Goal: Information Seeking & Learning: Learn about a topic

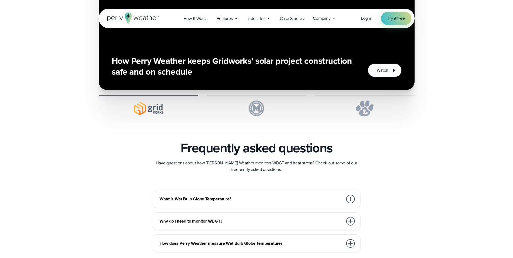
scroll to position [1423, 0]
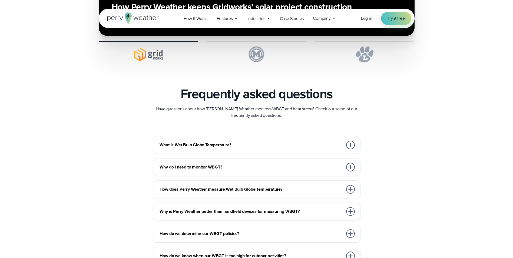
click at [351, 213] on div at bounding box center [350, 211] width 9 height 9
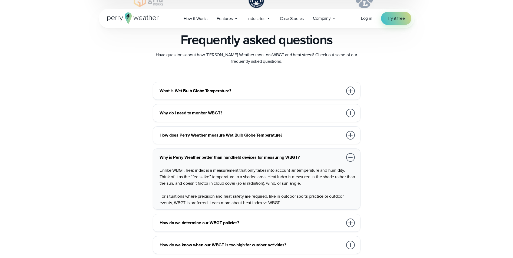
scroll to position [1495, 0]
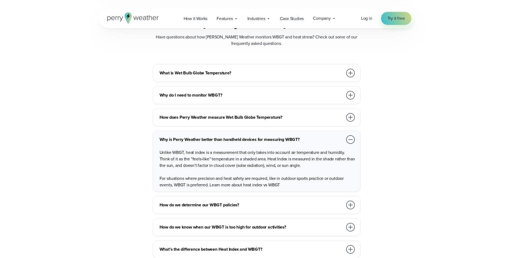
click at [233, 228] on h3 "How do we know when our WBGT is too high for outdoor activities?" at bounding box center [250, 227] width 183 height 6
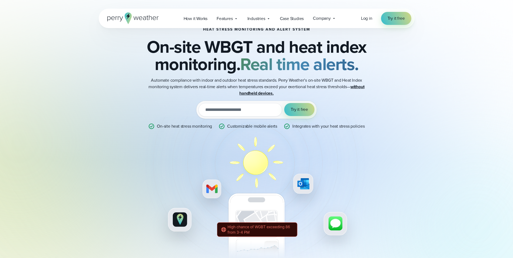
scroll to position [0, 0]
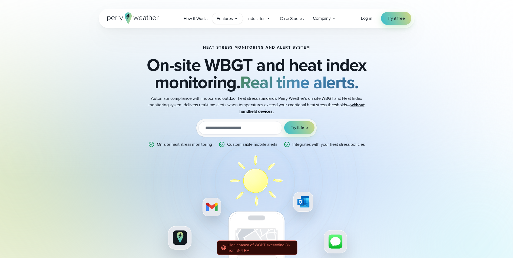
click at [225, 18] on span "Features" at bounding box center [224, 18] width 16 height 6
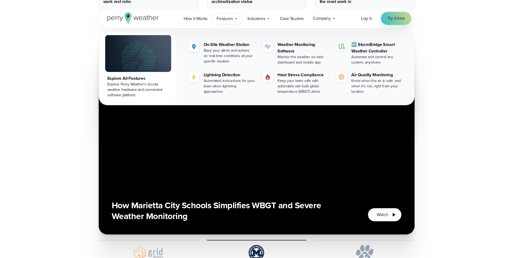
scroll to position [2013, 0]
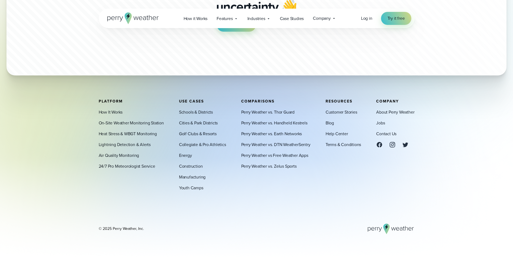
click at [468, 142] on footer "Platform How It Works On-Site Weather Monitoring Station Heat Stress & WBGT Mon…" at bounding box center [256, 166] width 513 height 183
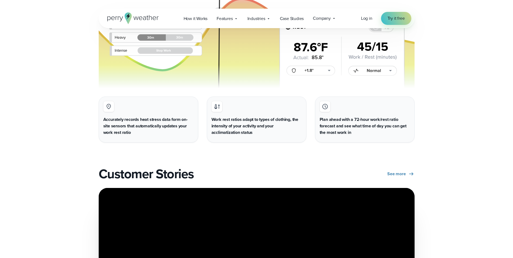
scroll to position [1076, 0]
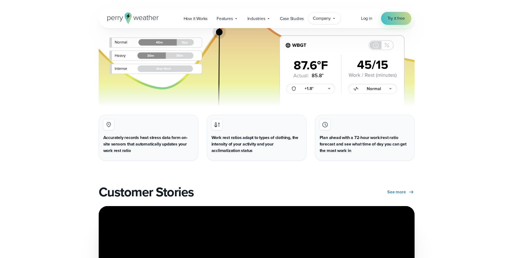
click at [322, 19] on span "Company" at bounding box center [322, 18] width 18 height 6
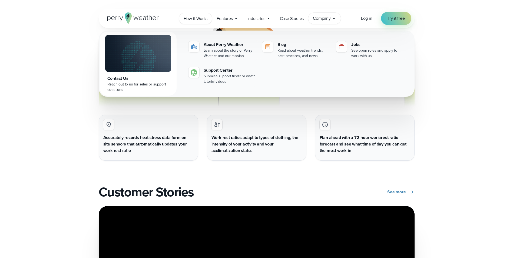
click at [198, 17] on span "How it Works" at bounding box center [195, 18] width 24 height 6
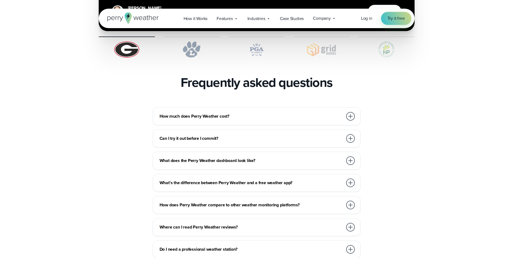
scroll to position [1171, 0]
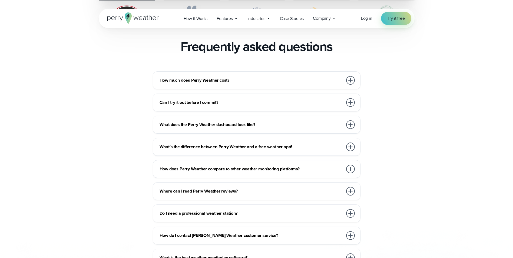
click at [180, 77] on h3 "How much does Perry Weather cost?" at bounding box center [250, 80] width 183 height 6
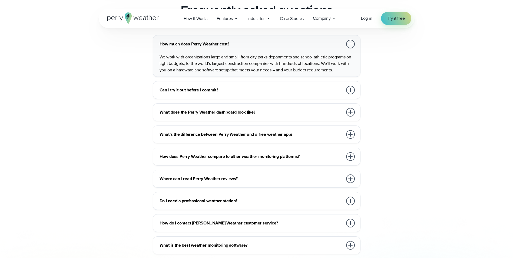
scroll to position [1530, 0]
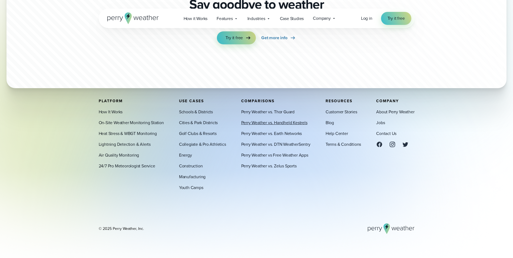
click at [247, 123] on link "Perry Weather vs. Handheld Kestrels" at bounding box center [274, 122] width 66 height 6
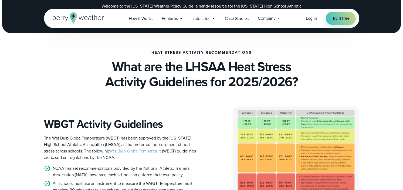
scroll to position [144, 0]
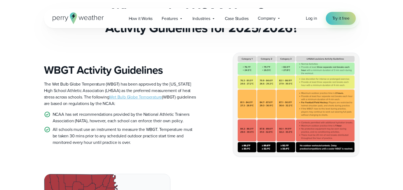
click at [44, 83] on p "The Wet Bulb Globe Temperature (WBGT) has been approved by the Louisiana High S…" at bounding box center [120, 94] width 153 height 26
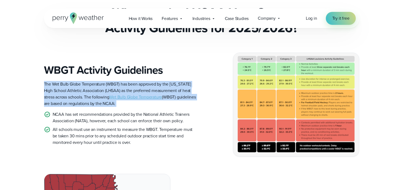
click at [44, 83] on p "The Wet Bulb Globe Temperature (WBGT) has been approved by the Louisiana High S…" at bounding box center [120, 94] width 153 height 26
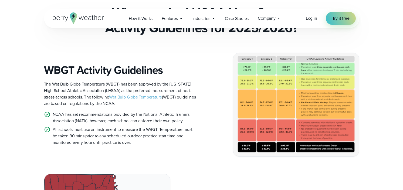
click at [44, 84] on p "The Wet Bulb Globe Temperature (WBGT) has been approved by the Louisiana High S…" at bounding box center [120, 94] width 153 height 26
drag, startPoint x: 44, startPoint y: 84, endPoint x: 55, endPoint y: 89, distance: 11.4
click at [55, 89] on p "The Wet Bulb Globe Temperature (WBGT) has been approved by the Louisiana High S…" at bounding box center [120, 94] width 153 height 26
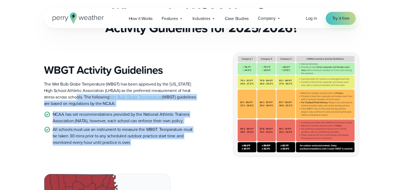
drag, startPoint x: 55, startPoint y: 89, endPoint x: 152, endPoint y: 145, distance: 112.3
click at [152, 145] on div "WBGT Activity Guidelines The Wet Bulb Globe Temperature (WBGT) has been approve…" at bounding box center [120, 105] width 153 height 82
drag, startPoint x: 152, startPoint y: 145, endPoint x: 108, endPoint y: 130, distance: 46.2
copy div "ls. The following Wet Bulb Globe Temperature (WBGT) guidelines are based on reg…"
click at [271, 113] on img at bounding box center [296, 104] width 126 height 103
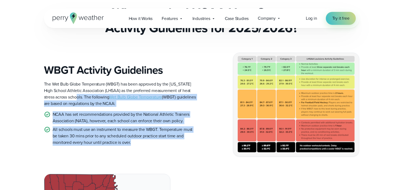
scroll to position [216, 0]
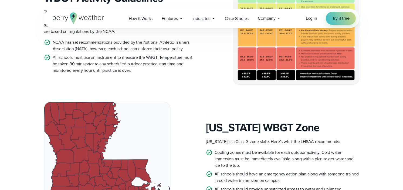
click at [212, 148] on div "Louisiana WBGT Zone Louisiana is a Class 3 zone state. Here’s what the LHSAA re…" at bounding box center [282, 160] width 153 height 78
click at [206, 143] on p "Louisiana is a Class 3 zone state. Here’s what the LHSAA recommends:" at bounding box center [282, 142] width 153 height 6
click at [203, 157] on div "Louisiana WBGT Zone Louisiana is a Class 3 zone state. Here’s what the LHSAA re…" at bounding box center [202, 160] width 316 height 116
click at [203, 156] on div "Louisiana WBGT Zone Louisiana is a Class 3 zone state. Here’s what the LHSAA re…" at bounding box center [202, 160] width 316 height 116
drag, startPoint x: 203, startPoint y: 156, endPoint x: 208, endPoint y: 154, distance: 4.8
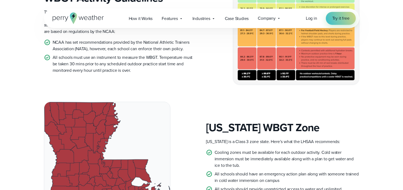
click at [208, 154] on icon at bounding box center [209, 152] width 5 height 5
click at [215, 153] on li "Cooling zones must be available for each outdoor activity. Cold water immersion…" at bounding box center [282, 158] width 153 height 19
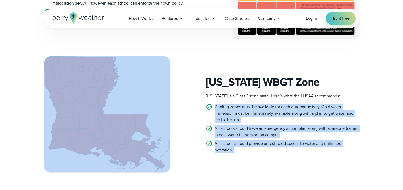
drag, startPoint x: 215, startPoint y: 153, endPoint x: 317, endPoint y: 183, distance: 105.7
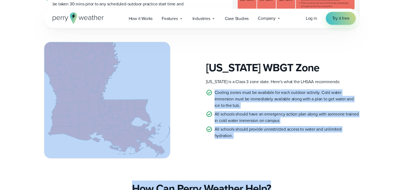
copy div "Cooling zones must be available for each outdoor activity. Cold water immersion…"
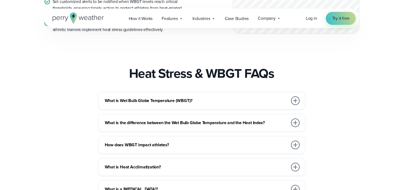
scroll to position [762, 0]
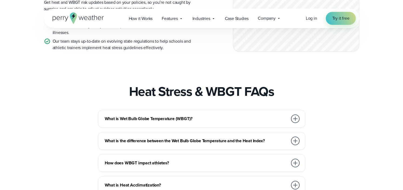
drag, startPoint x: 65, startPoint y: 145, endPoint x: 67, endPoint y: 135, distance: 9.9
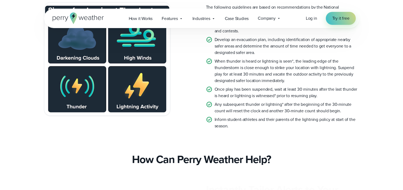
scroll to position [1099, 0]
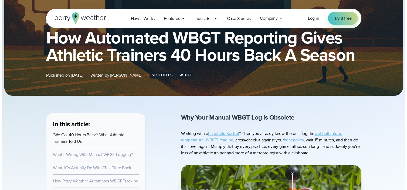
scroll to position [180, 0]
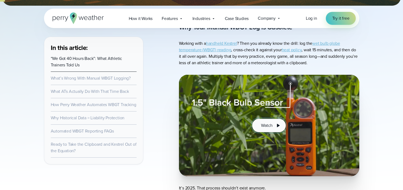
click at [268, 128] on span "Watch" at bounding box center [266, 125] width 11 height 6
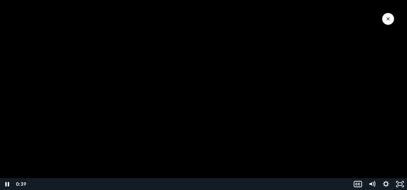
click at [345, 72] on div at bounding box center [203, 95] width 407 height 190
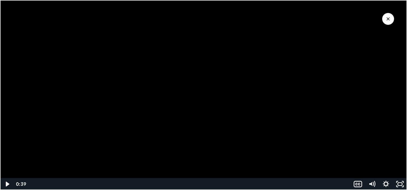
click at [97, 117] on div at bounding box center [203, 95] width 407 height 190
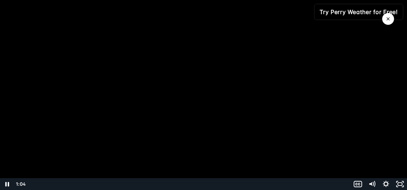
click at [259, 91] on div at bounding box center [203, 95] width 407 height 190
